Goal: Use online tool/utility: Use online tool/utility

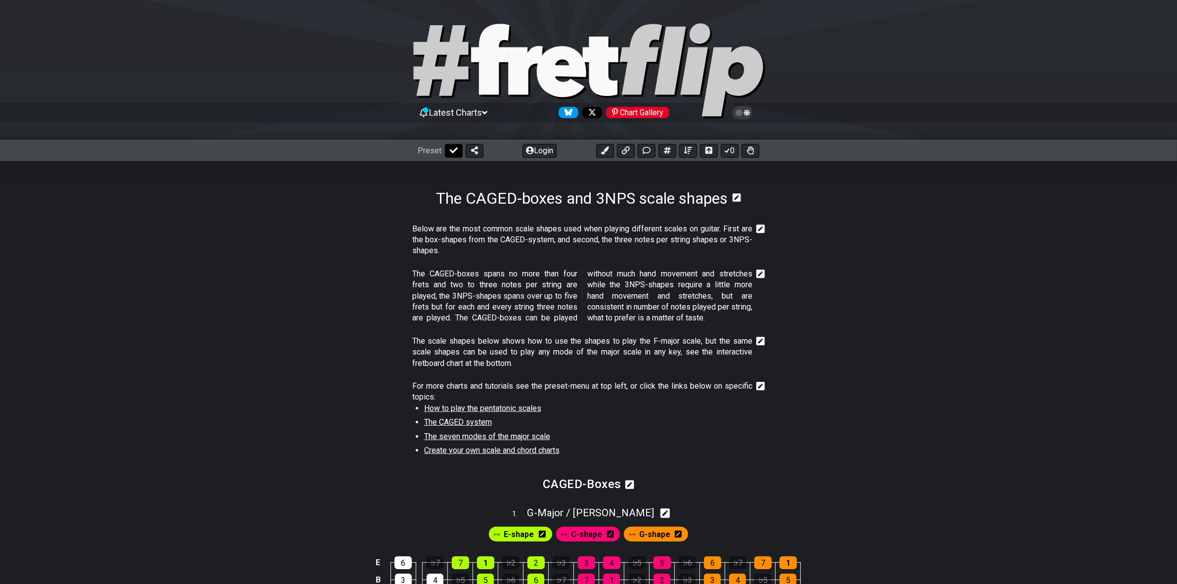
click at [453, 149] on icon at bounding box center [454, 150] width 8 height 8
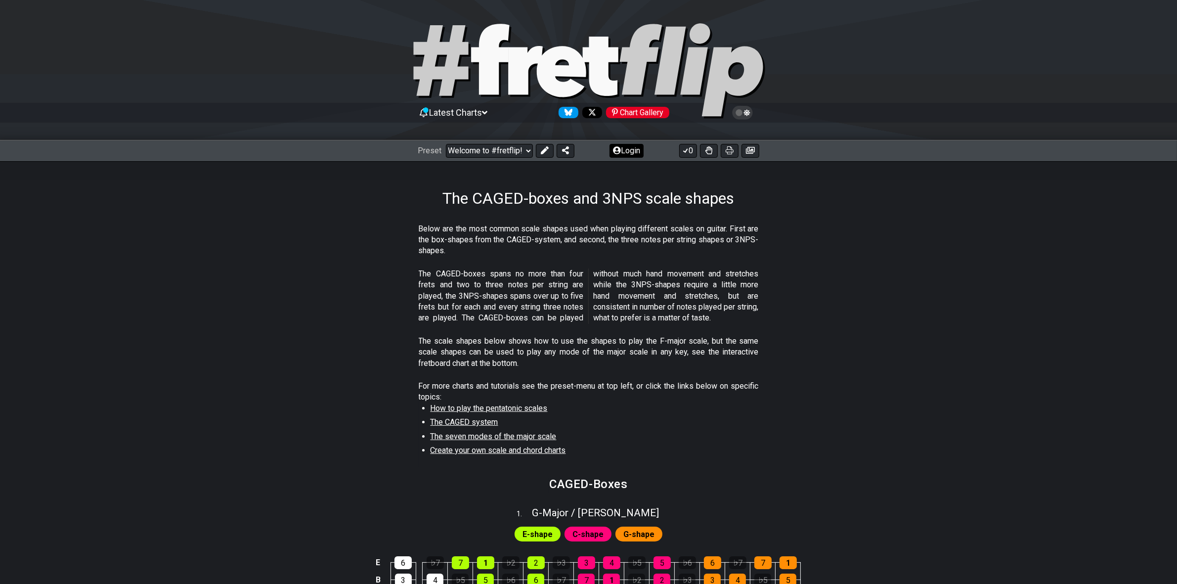
click at [622, 149] on button "Login" at bounding box center [627, 151] width 34 height 14
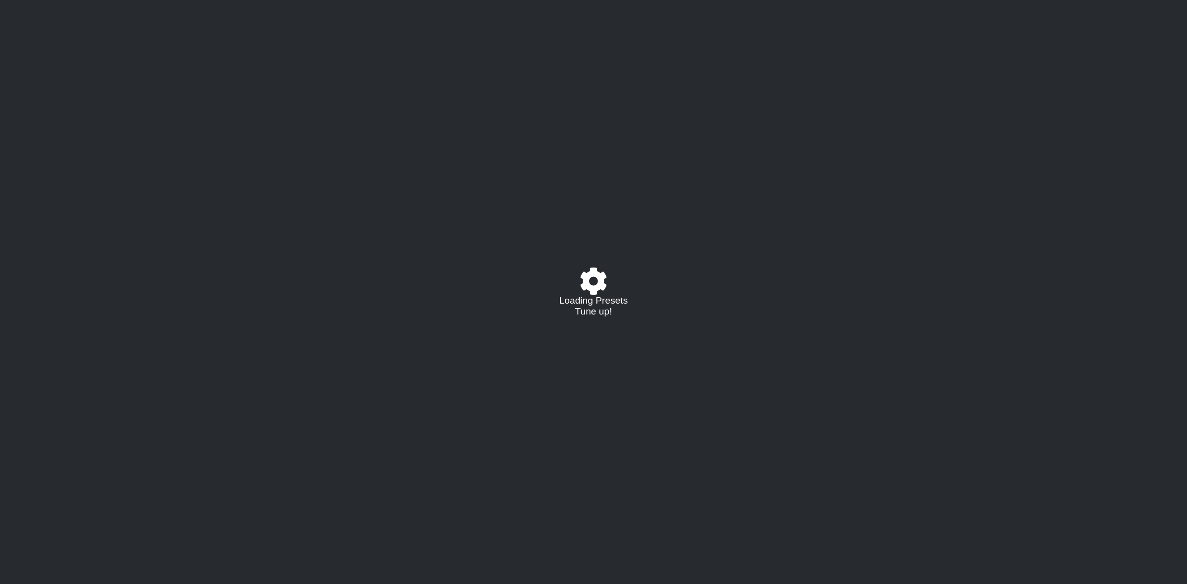
select select "A"
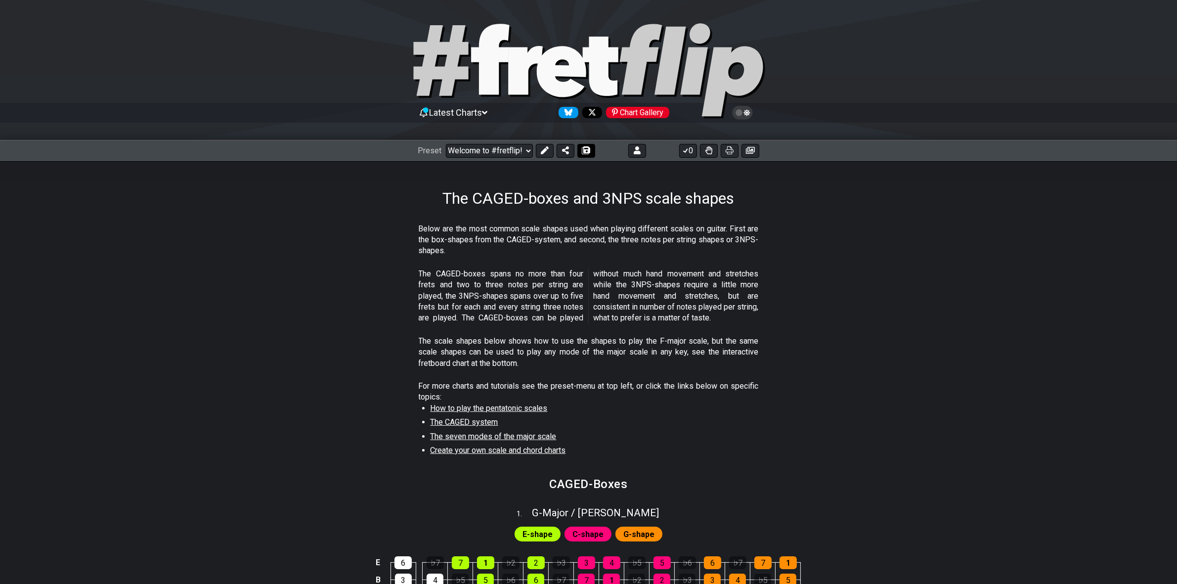
click at [592, 150] on button at bounding box center [587, 151] width 18 height 14
select select "/02233D3V5"
click at [695, 151] on button "0" at bounding box center [688, 151] width 18 height 14
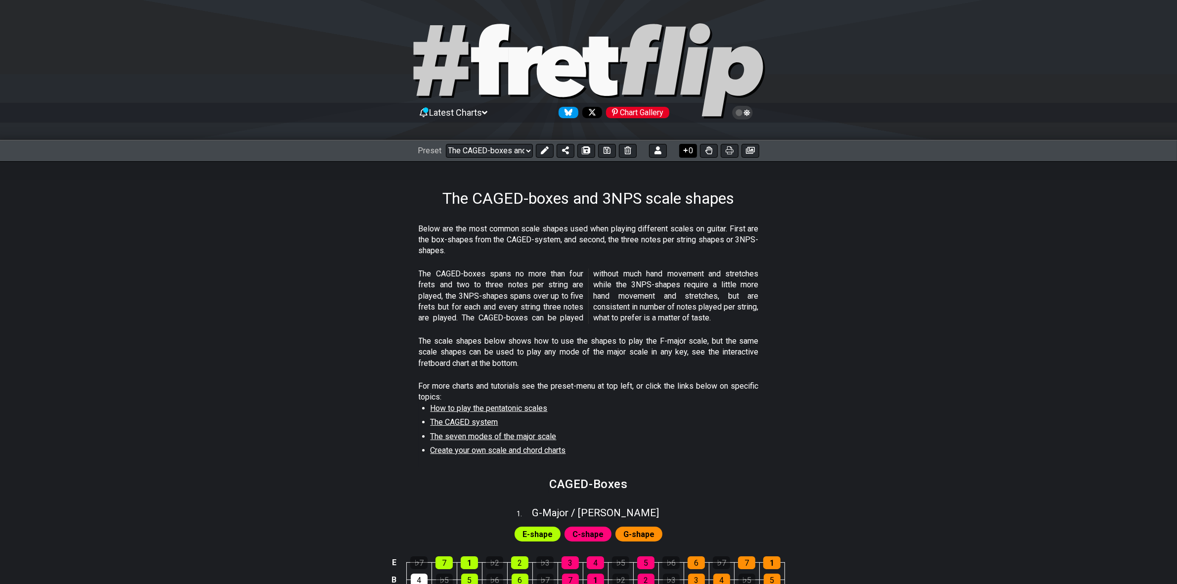
click at [695, 151] on button "0" at bounding box center [688, 151] width 18 height 14
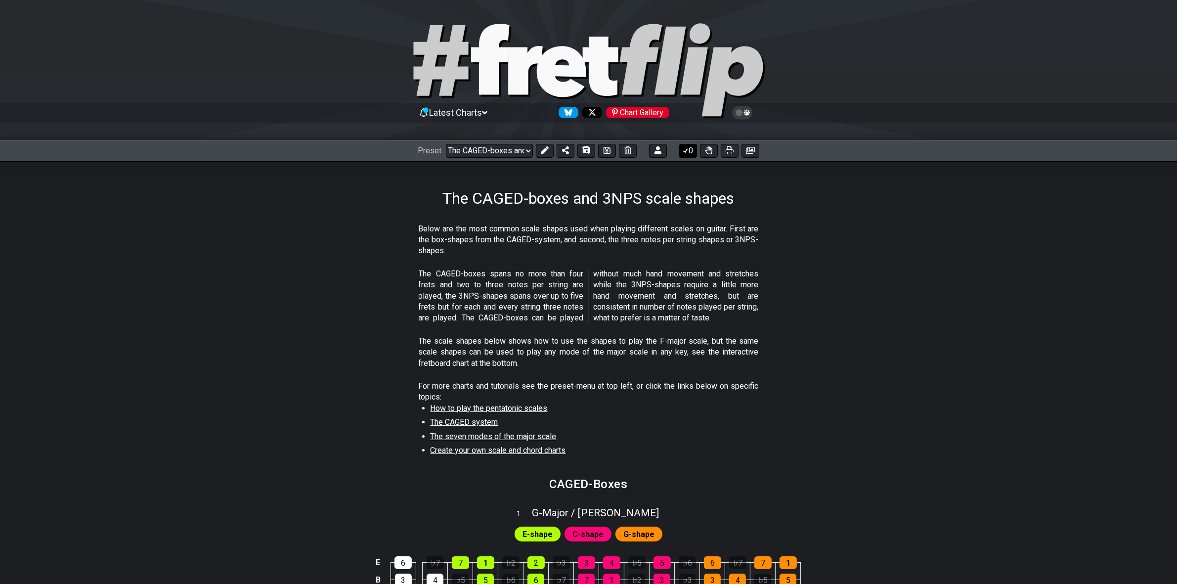
click at [695, 151] on button "0" at bounding box center [688, 151] width 18 height 14
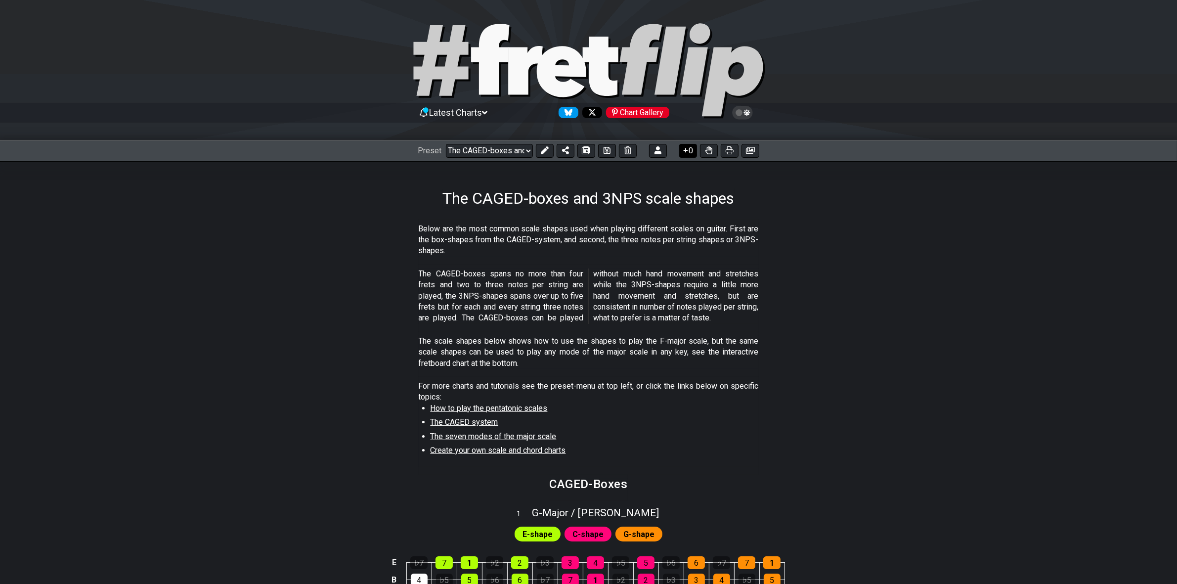
click at [695, 151] on button "0" at bounding box center [688, 151] width 18 height 14
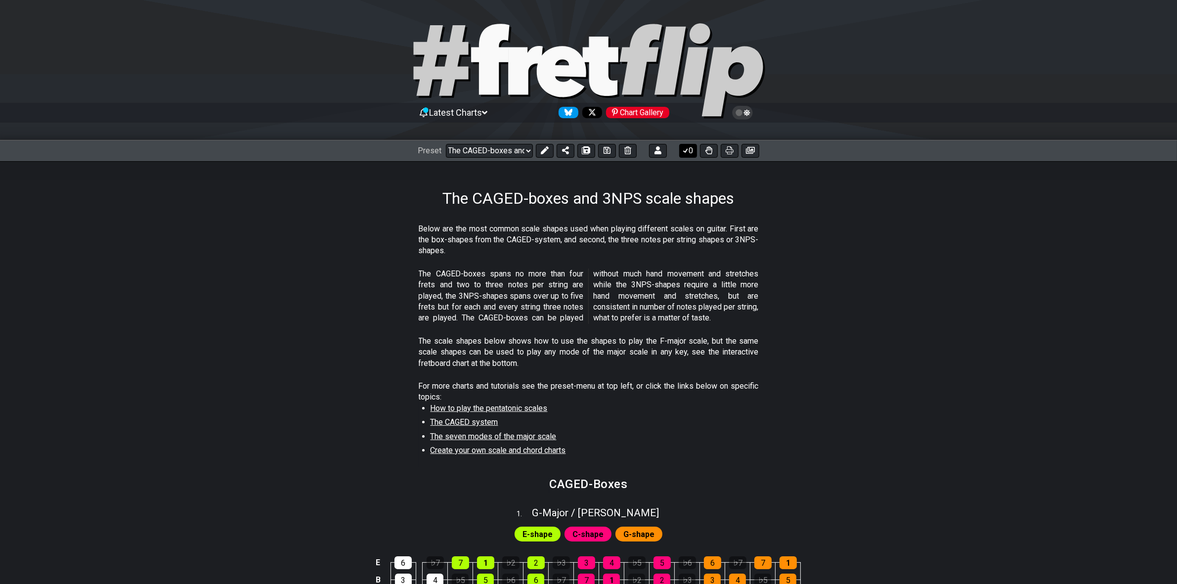
click at [695, 151] on button "0" at bounding box center [688, 151] width 18 height 14
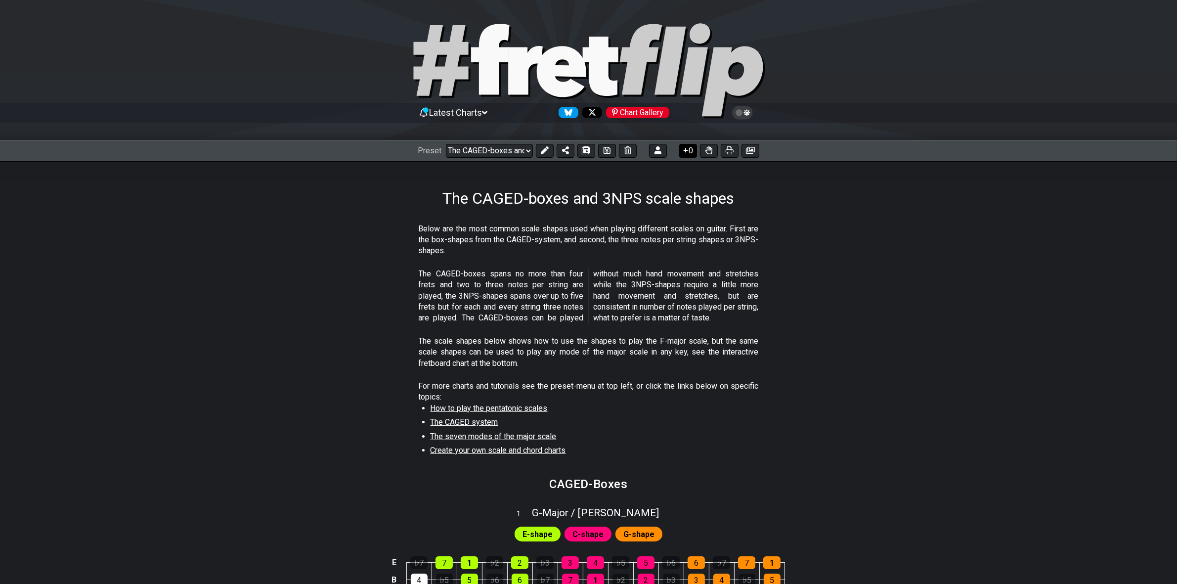
click at [695, 151] on button "0" at bounding box center [688, 151] width 18 height 14
